Goal: Task Accomplishment & Management: Use online tool/utility

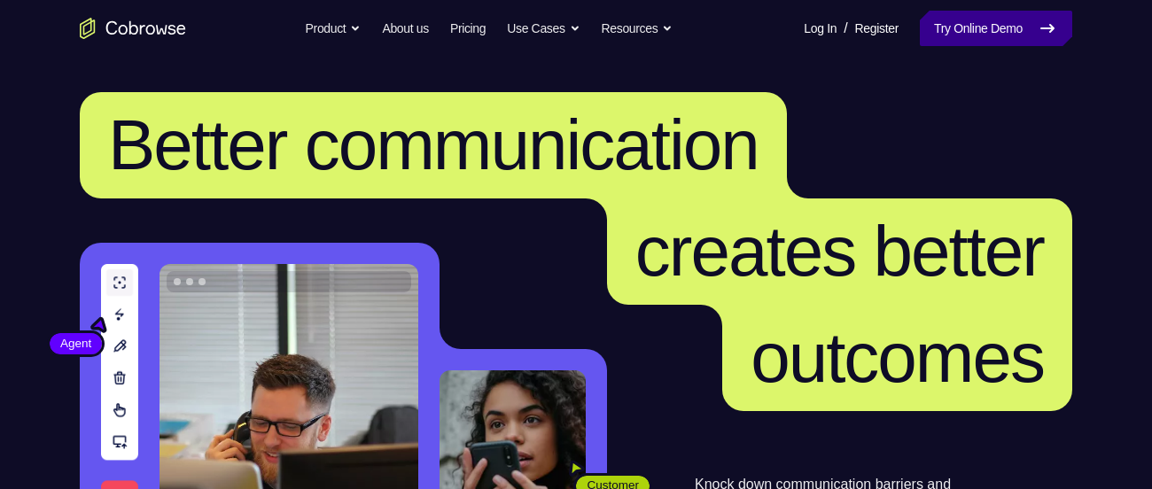
click at [933, 12] on link "Try Online Demo" at bounding box center [996, 28] width 152 height 35
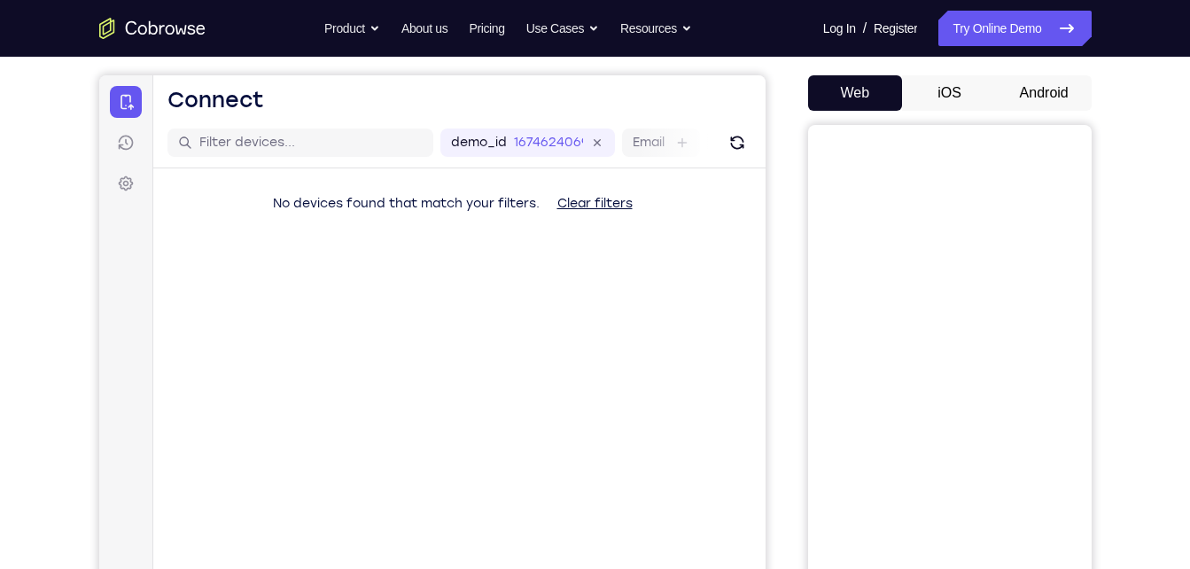
click at [1040, 98] on button "Android" at bounding box center [1044, 92] width 95 height 35
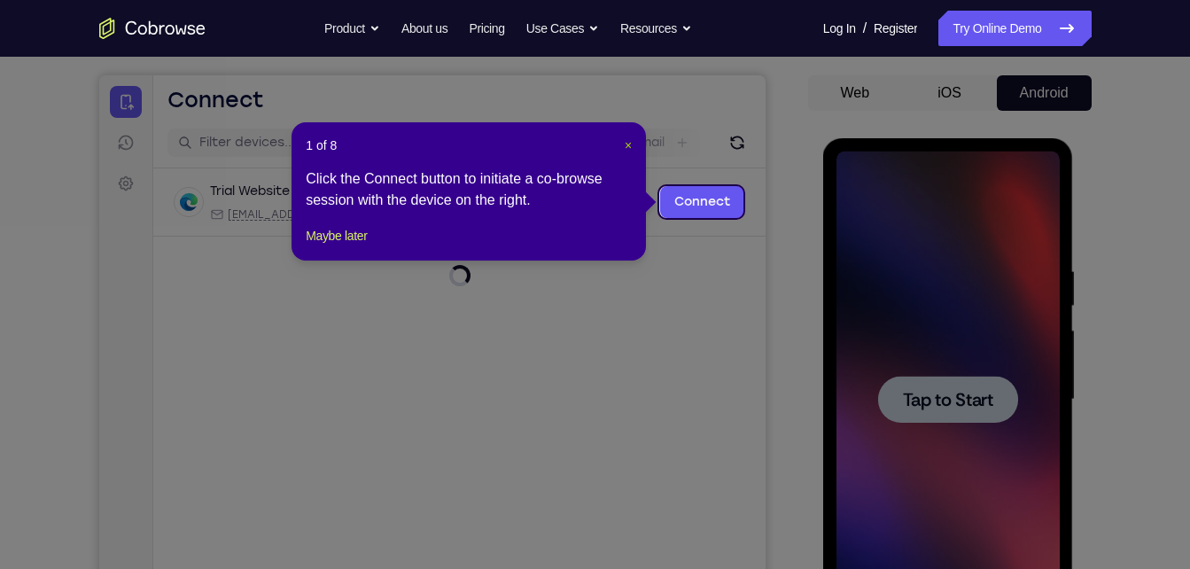
click at [629, 147] on span "×" at bounding box center [628, 145] width 7 height 14
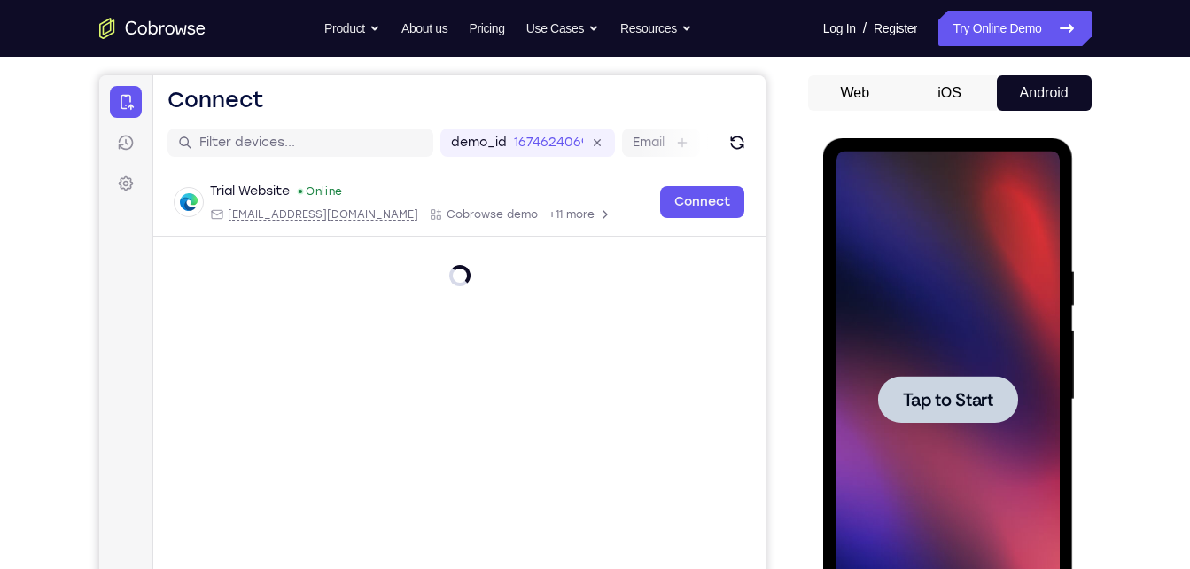
click at [890, 265] on div at bounding box center [948, 400] width 223 height 496
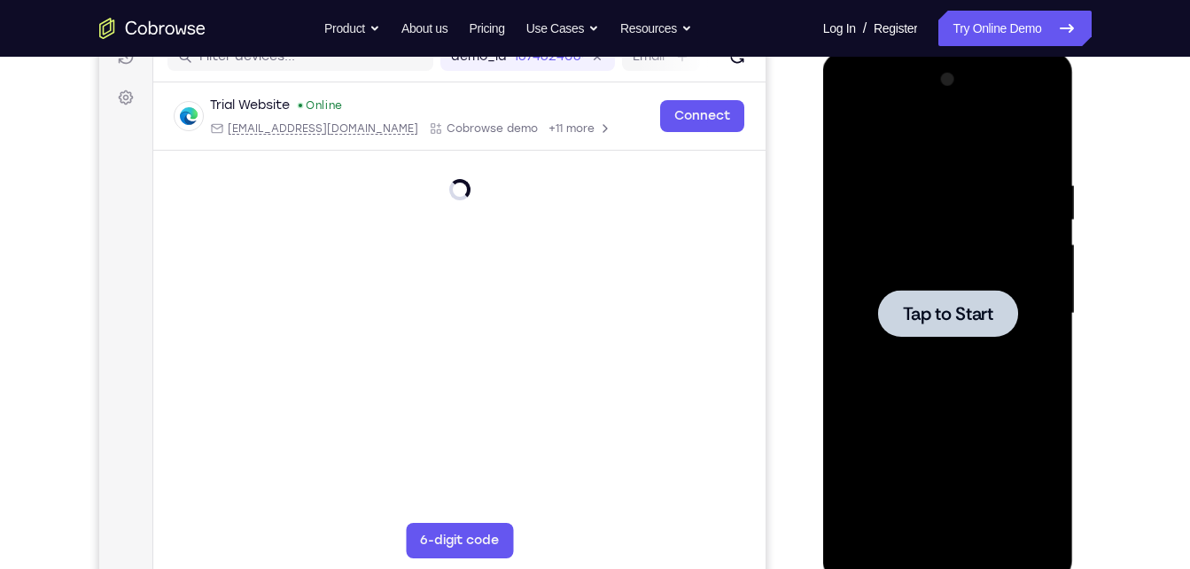
scroll to position [242, 0]
click at [890, 265] on div at bounding box center [948, 313] width 223 height 496
click at [850, 205] on div at bounding box center [948, 313] width 223 height 496
click at [849, 159] on div at bounding box center [948, 313] width 223 height 496
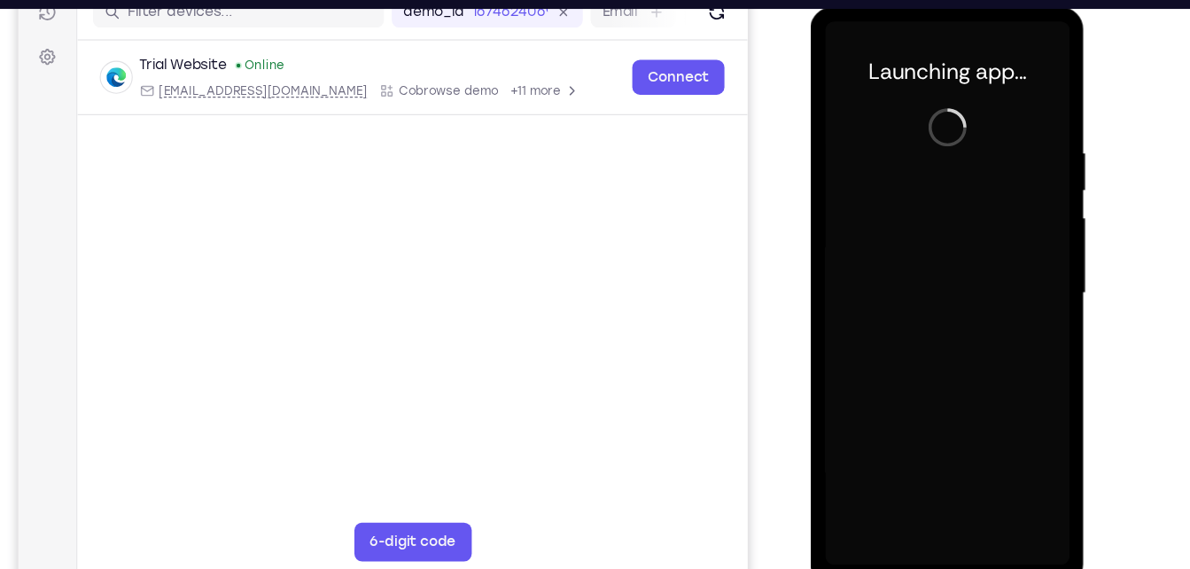
scroll to position [239, 0]
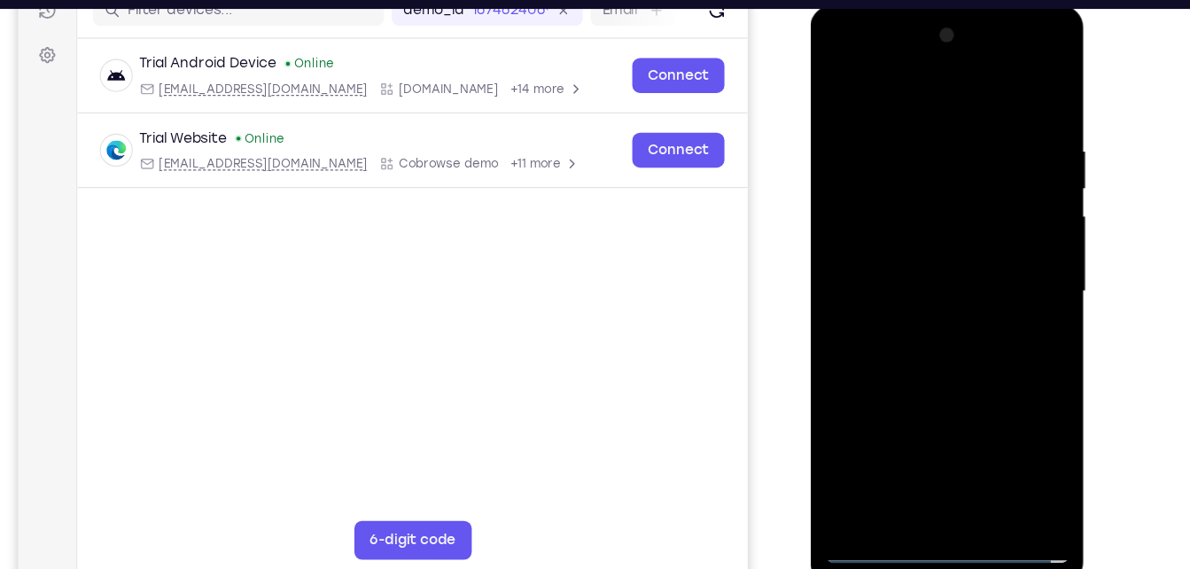
click at [935, 503] on div at bounding box center [935, 267] width 223 height 496
click at [1012, 423] on div at bounding box center [935, 267] width 223 height 496
click at [900, 92] on div at bounding box center [935, 267] width 223 height 496
click at [1008, 257] on div at bounding box center [935, 267] width 223 height 496
click at [917, 297] on div at bounding box center [935, 267] width 223 height 496
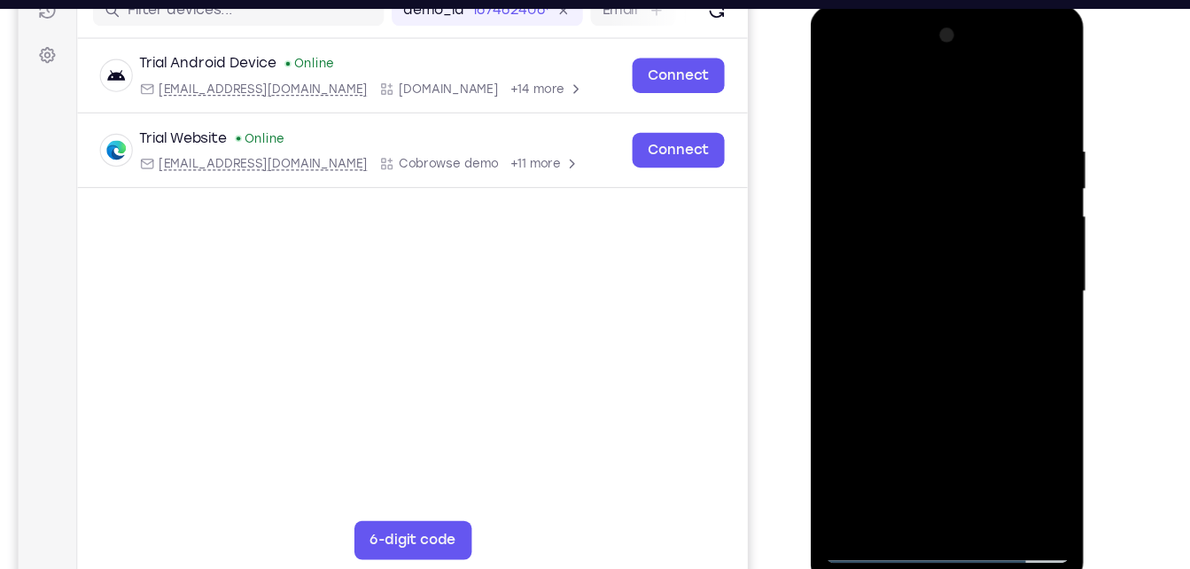
click at [916, 255] on div at bounding box center [935, 267] width 223 height 496
click at [908, 231] on div at bounding box center [935, 267] width 223 height 496
click at [920, 262] on div at bounding box center [935, 267] width 223 height 496
click at [935, 354] on div at bounding box center [935, 267] width 223 height 496
click at [986, 477] on div at bounding box center [935, 267] width 223 height 496
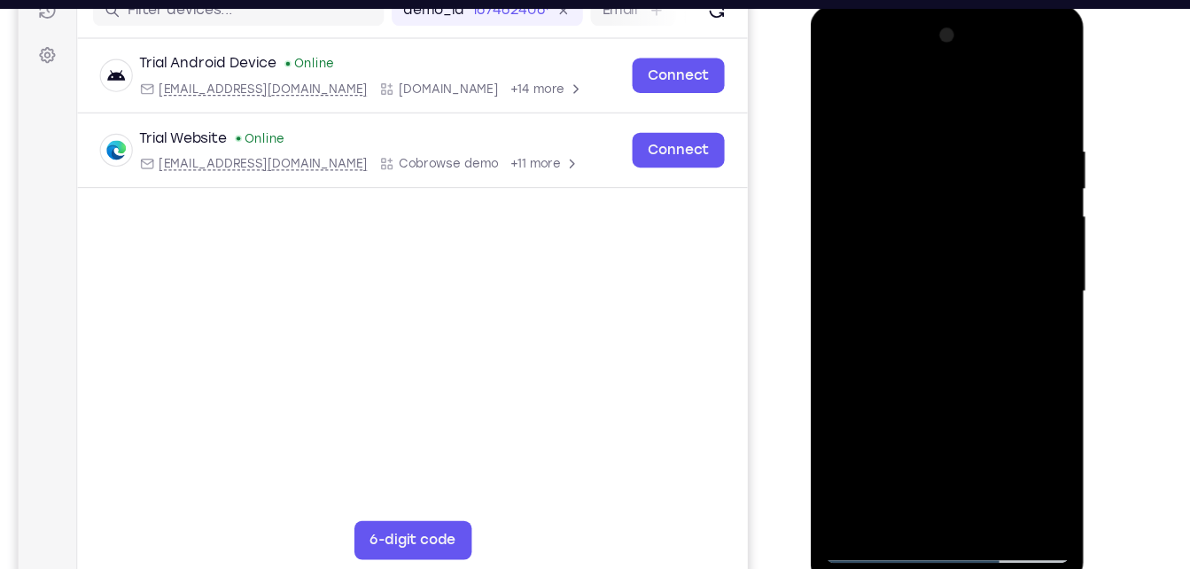
click at [949, 356] on div at bounding box center [935, 267] width 223 height 496
drag, startPoint x: 865, startPoint y: 94, endPoint x: 874, endPoint y: 36, distance: 58.3
click at [874, 36] on div at bounding box center [935, 267] width 223 height 496
click at [838, 85] on div at bounding box center [935, 267] width 223 height 496
click at [893, 474] on div at bounding box center [935, 267] width 223 height 496
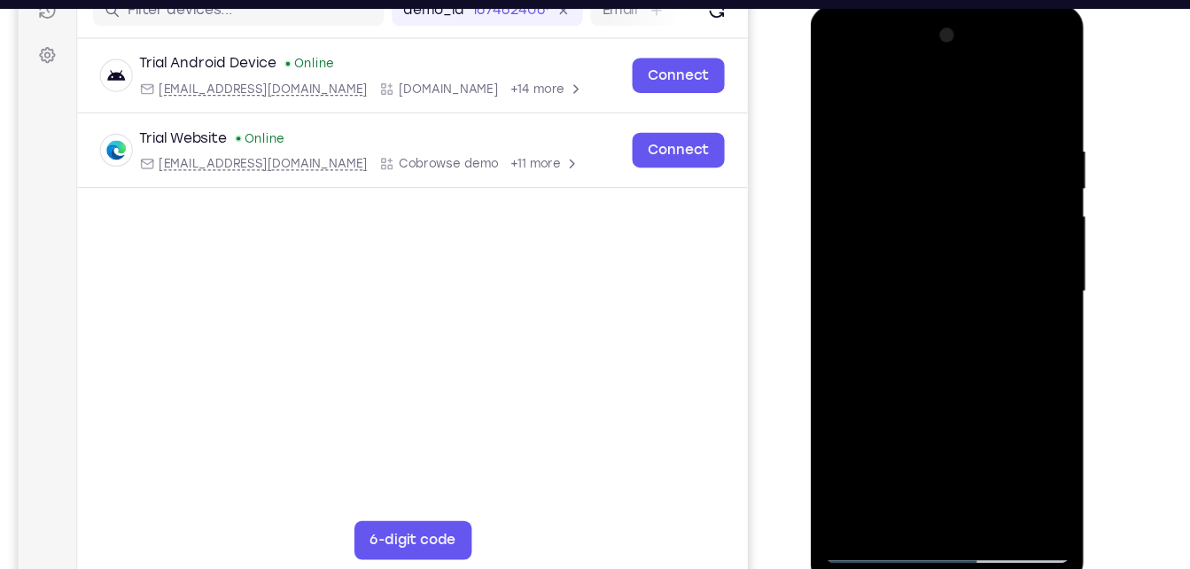
click at [898, 84] on div at bounding box center [935, 267] width 223 height 496
click at [902, 140] on div at bounding box center [935, 267] width 223 height 496
click at [847, 232] on div at bounding box center [935, 267] width 223 height 496
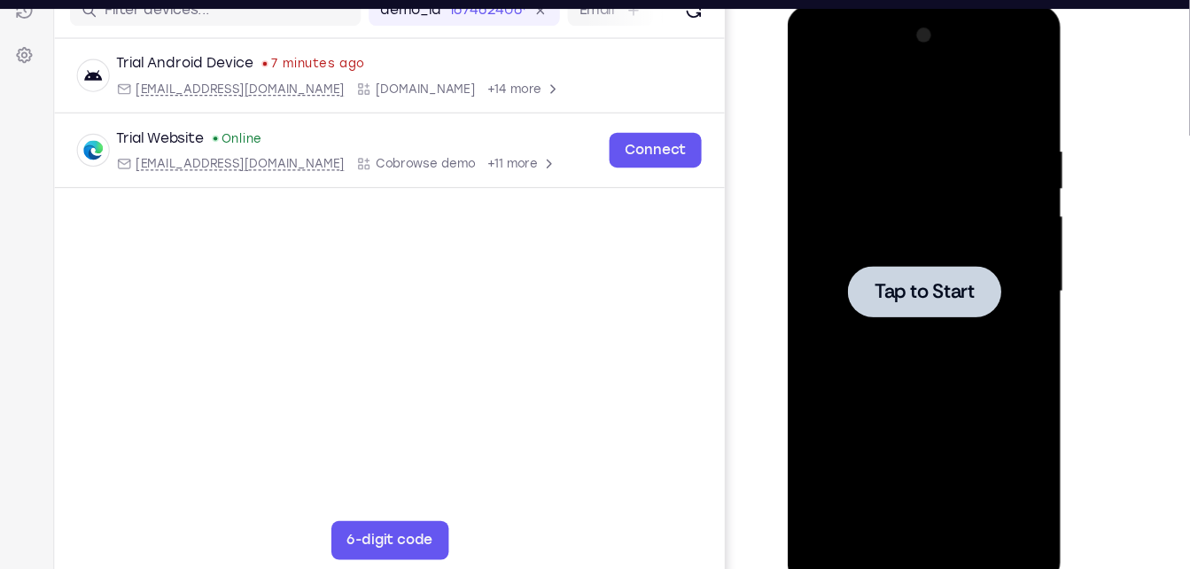
click at [858, 183] on div at bounding box center [912, 267] width 223 height 496
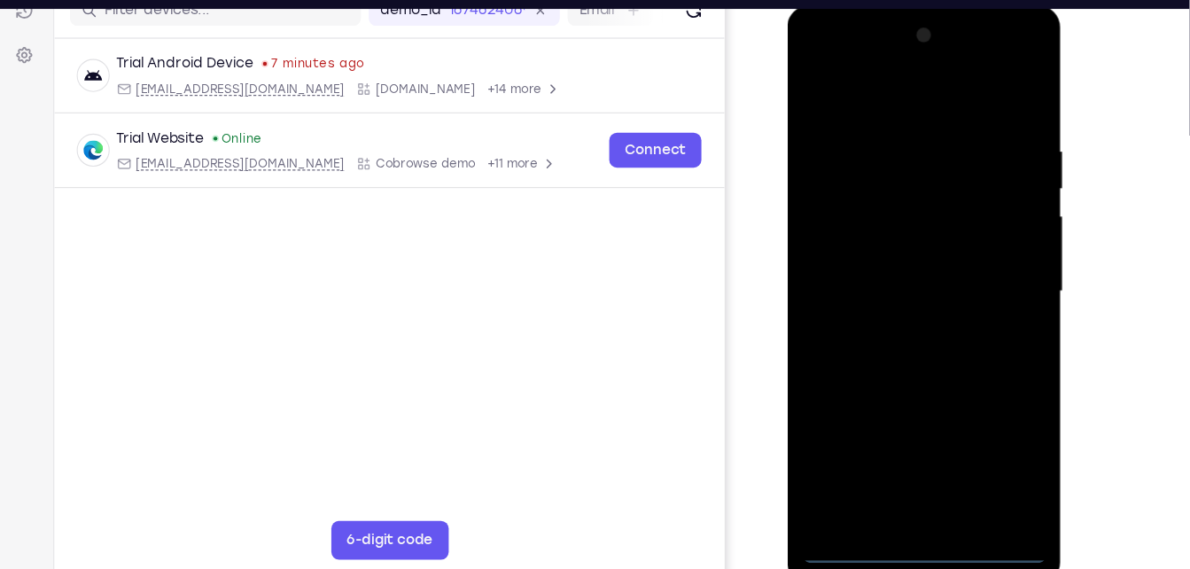
click at [923, 509] on div at bounding box center [912, 267] width 223 height 496
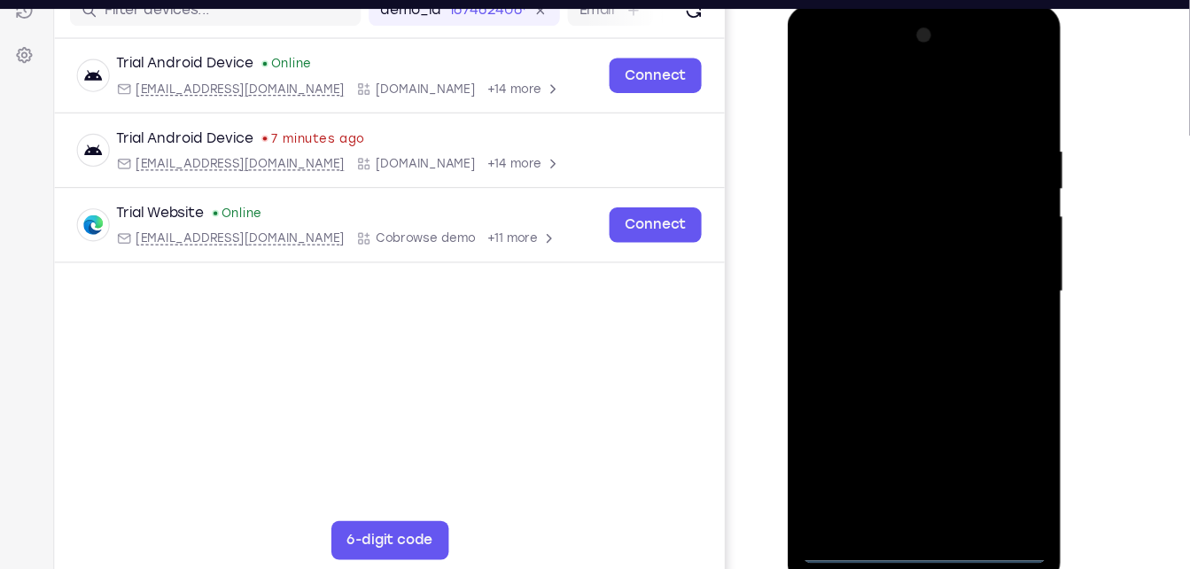
click at [991, 417] on div at bounding box center [912, 267] width 223 height 496
click at [914, 99] on div at bounding box center [912, 267] width 223 height 496
click at [978, 269] on div at bounding box center [912, 267] width 223 height 496
click at [922, 470] on div at bounding box center [912, 267] width 223 height 496
click at [928, 475] on div at bounding box center [912, 267] width 223 height 496
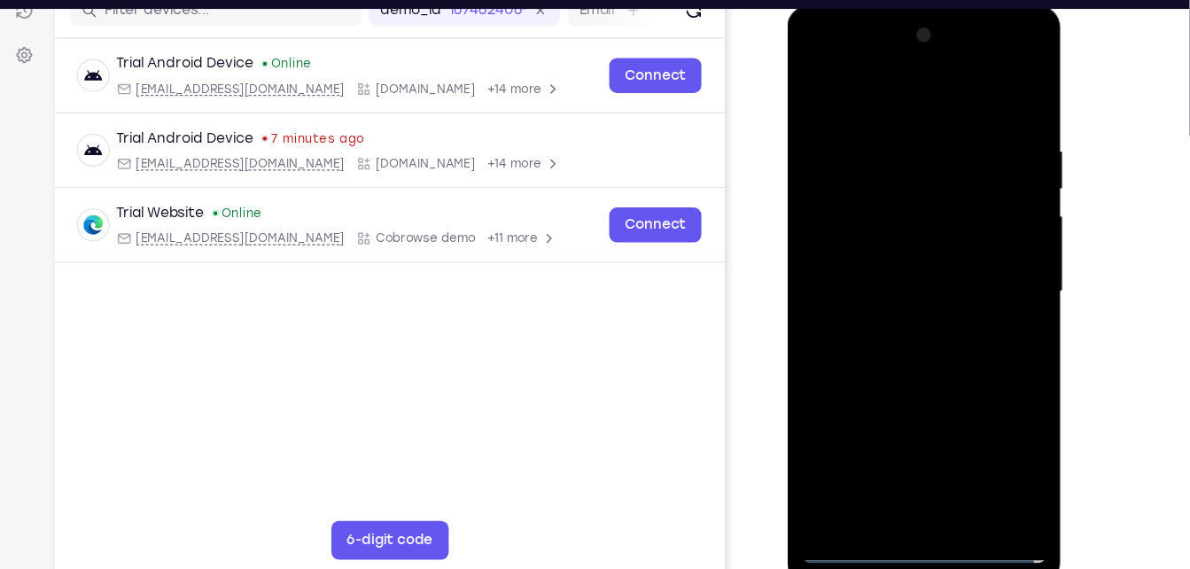
click at [877, 251] on div at bounding box center [912, 267] width 223 height 496
click at [884, 293] on div at bounding box center [912, 267] width 223 height 496
click at [888, 263] on div at bounding box center [912, 267] width 223 height 496
click at [908, 350] on div at bounding box center [912, 267] width 223 height 496
click at [866, 470] on div at bounding box center [912, 267] width 223 height 496
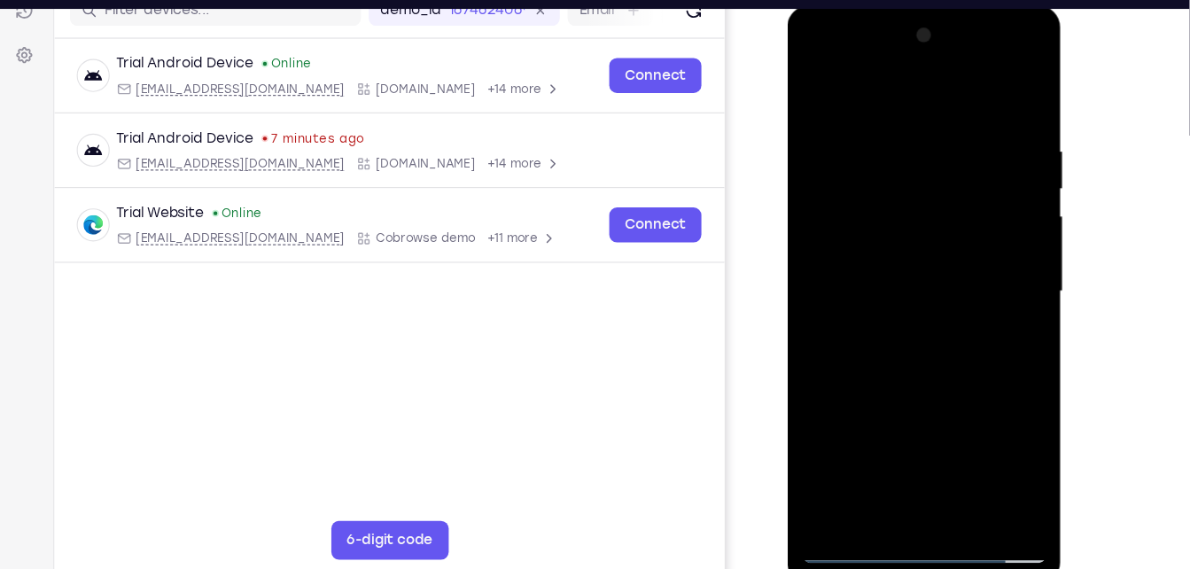
drag, startPoint x: 900, startPoint y: 92, endPoint x: 898, endPoint y: 16, distance: 76.2
click at [898, 16] on div at bounding box center [913, 269] width 251 height 528
click at [905, 89] on div at bounding box center [912, 267] width 223 height 496
click at [905, 137] on div at bounding box center [912, 267] width 223 height 496
click at [828, 232] on div at bounding box center [912, 267] width 223 height 496
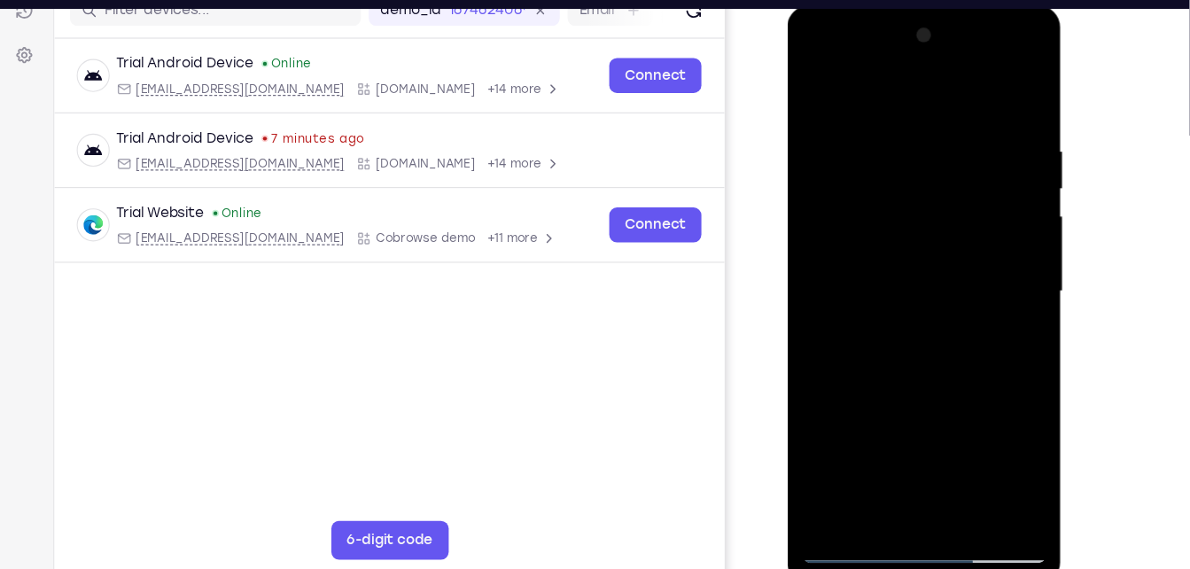
click at [984, 137] on div at bounding box center [912, 267] width 223 height 496
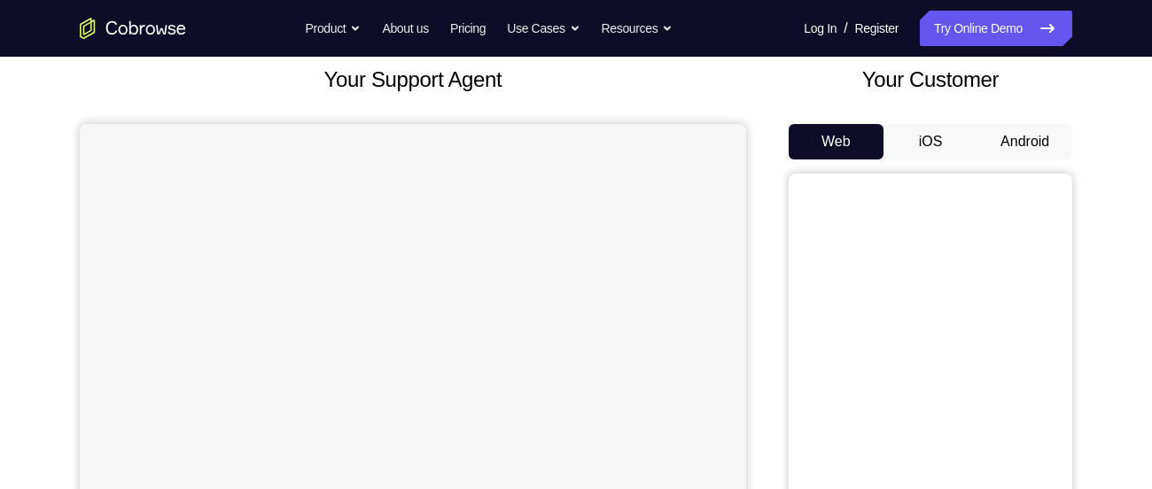
scroll to position [107, 0]
click at [1023, 126] on button "Android" at bounding box center [1025, 140] width 95 height 35
